Goal: Task Accomplishment & Management: Manage account settings

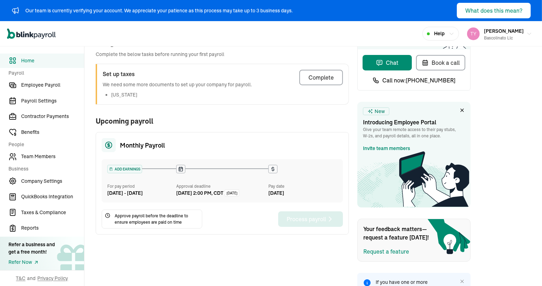
scroll to position [110, 0]
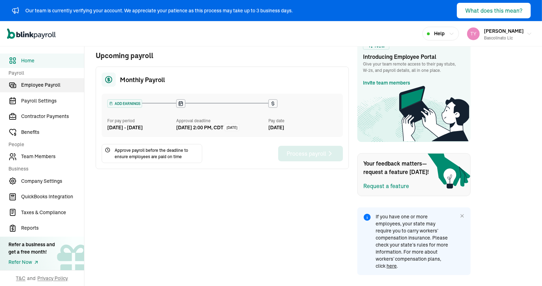
click at [54, 85] on span "Employee Payroll" at bounding box center [52, 84] width 63 height 7
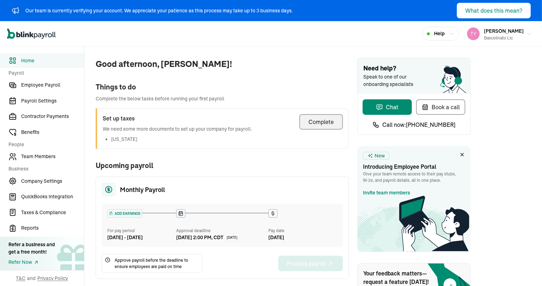
click at [325, 125] on div "Complete" at bounding box center [321, 122] width 25 height 8
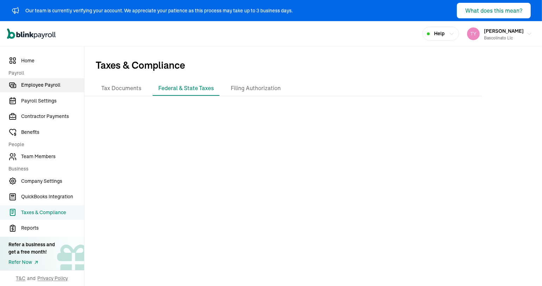
click at [42, 87] on span "Employee Payroll" at bounding box center [52, 84] width 63 height 7
